Goal: Transaction & Acquisition: Purchase product/service

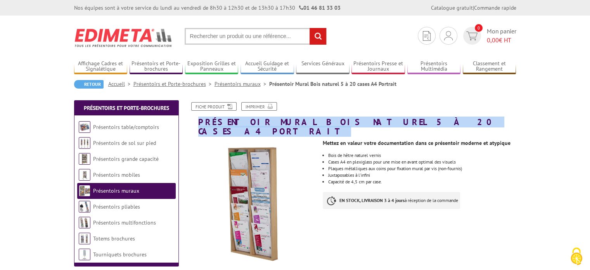
drag, startPoint x: 199, startPoint y: 123, endPoint x: 468, endPoint y: 119, distance: 269.1
click at [468, 119] on h1 "Présentoir Mural Bois naturel 5 à 20 cases A4 Portrait" at bounding box center [351, 119] width 341 height 34
copy h1 "Présentoir Mural Bois naturel 5 à 20 cases A4 Portrait"
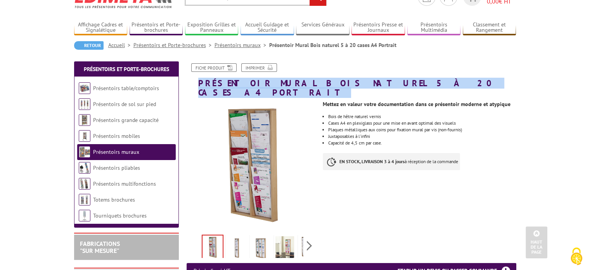
scroll to position [28, 0]
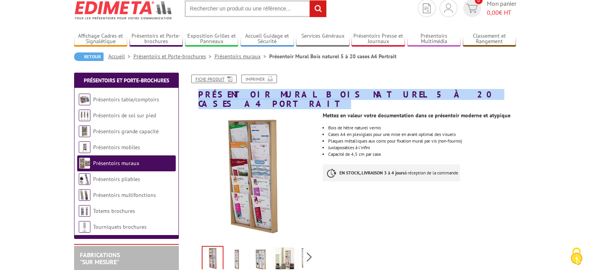
click at [222, 77] on link "Fiche produit" at bounding box center [213, 78] width 45 height 9
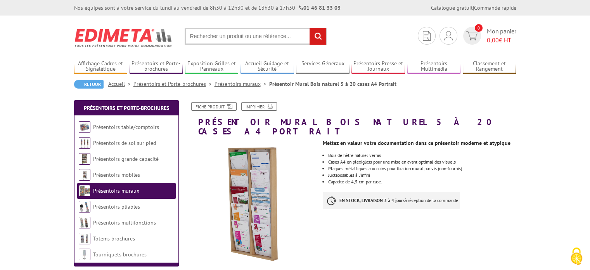
click at [443, 108] on div "Fiche produit Imprimer" at bounding box center [351, 109] width 341 height 15
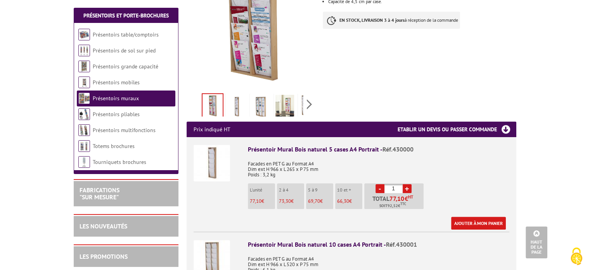
scroll to position [180, 0]
click at [406, 184] on link "+" at bounding box center [407, 188] width 9 height 9
type input "4"
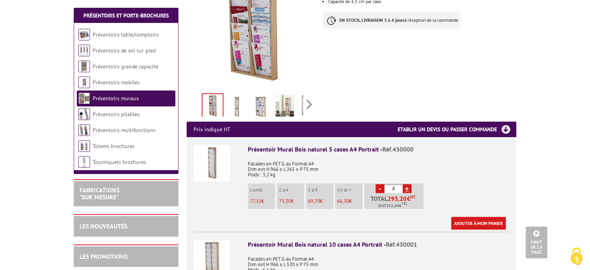
scroll to position [0, 0]
